Goal: Task Accomplishment & Management: Manage account settings

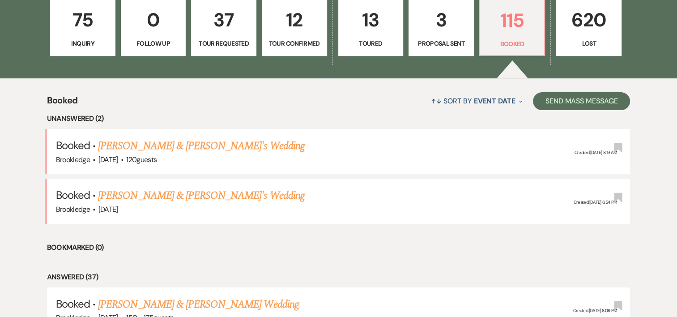
scroll to position [258, 0]
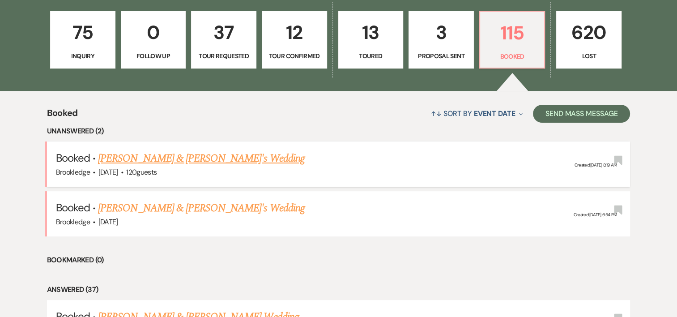
click at [212, 156] on link "[PERSON_NAME] & [PERSON_NAME]'s Wedding" at bounding box center [201, 158] width 207 height 16
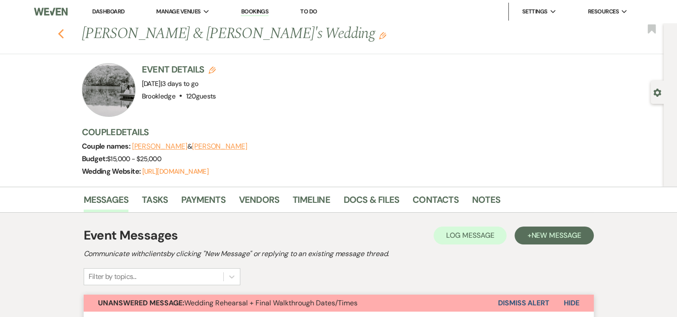
click at [64, 32] on icon "Previous" at bounding box center [61, 34] width 7 height 11
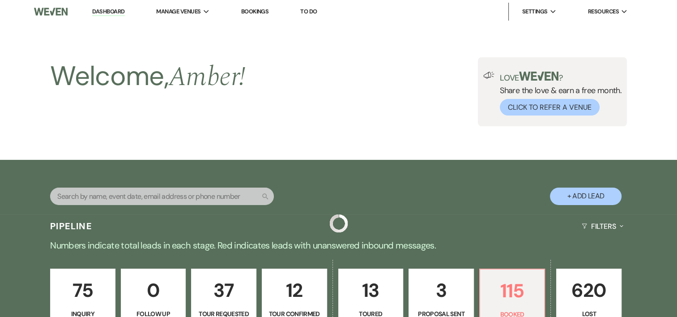
scroll to position [258, 0]
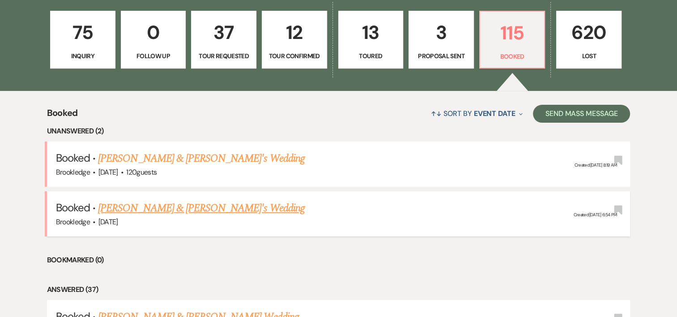
click at [163, 208] on link "[PERSON_NAME] & [PERSON_NAME]'s Wedding" at bounding box center [201, 208] width 207 height 16
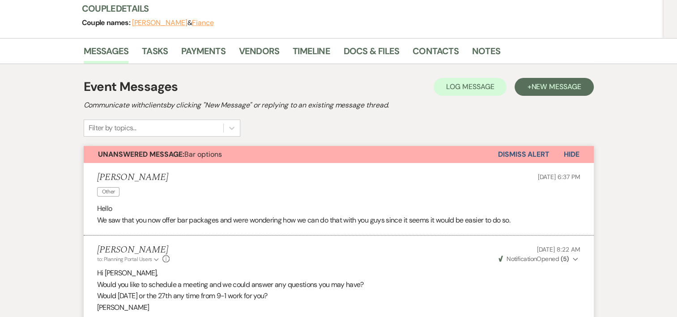
scroll to position [111, 0]
